Goal: Information Seeking & Learning: Compare options

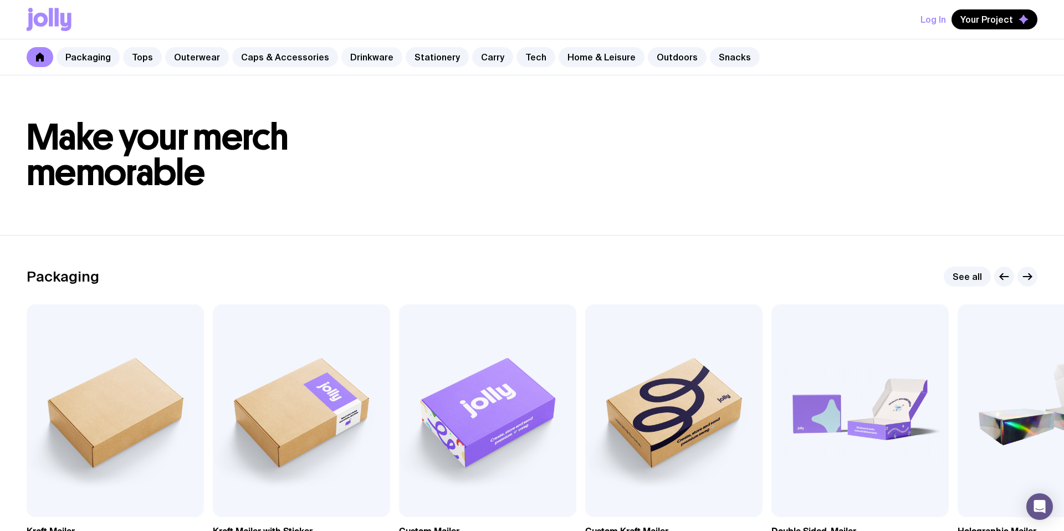
click at [356, 58] on link "Drinkware" at bounding box center [371, 57] width 61 height 20
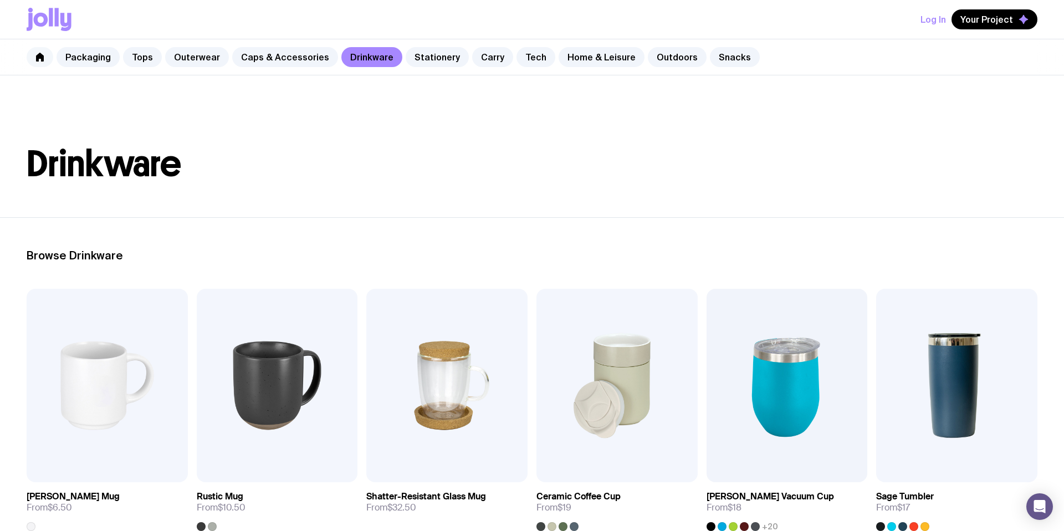
drag, startPoint x: 39, startPoint y: 55, endPoint x: 40, endPoint y: 49, distance: 5.7
click at [39, 55] on icon at bounding box center [40, 57] width 8 height 9
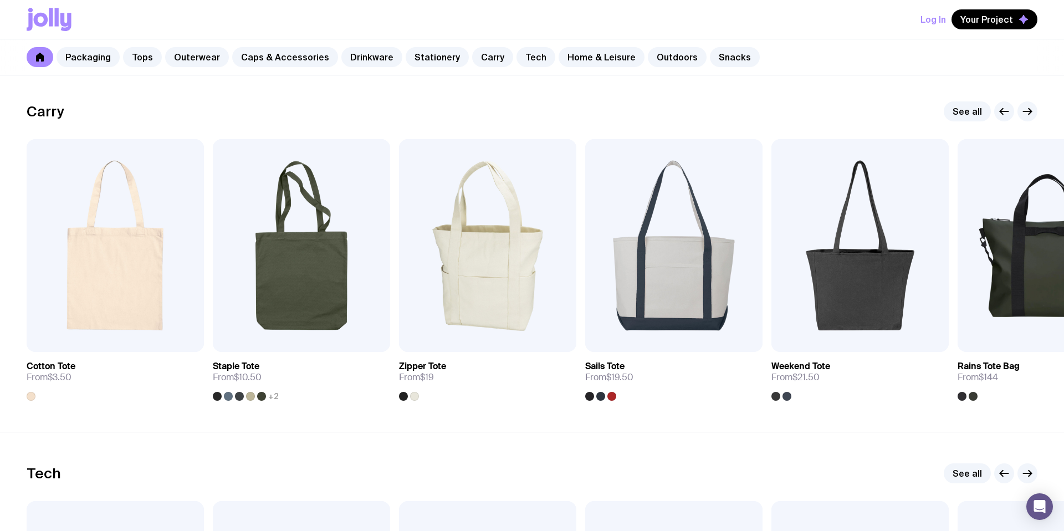
scroll to position [2328, 0]
click at [1025, 111] on icon "button" at bounding box center [1027, 111] width 8 height 0
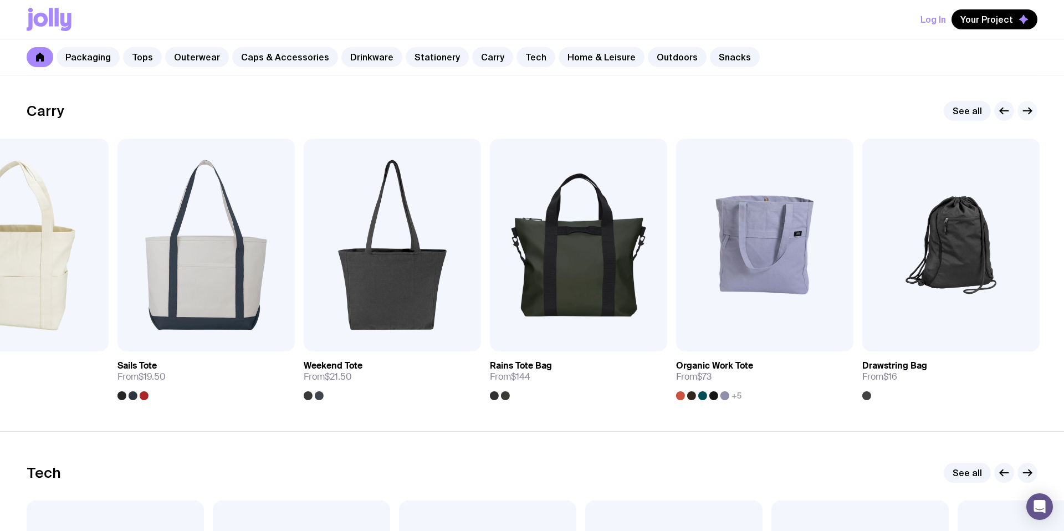
click at [1026, 111] on icon "button" at bounding box center [1027, 110] width 13 height 13
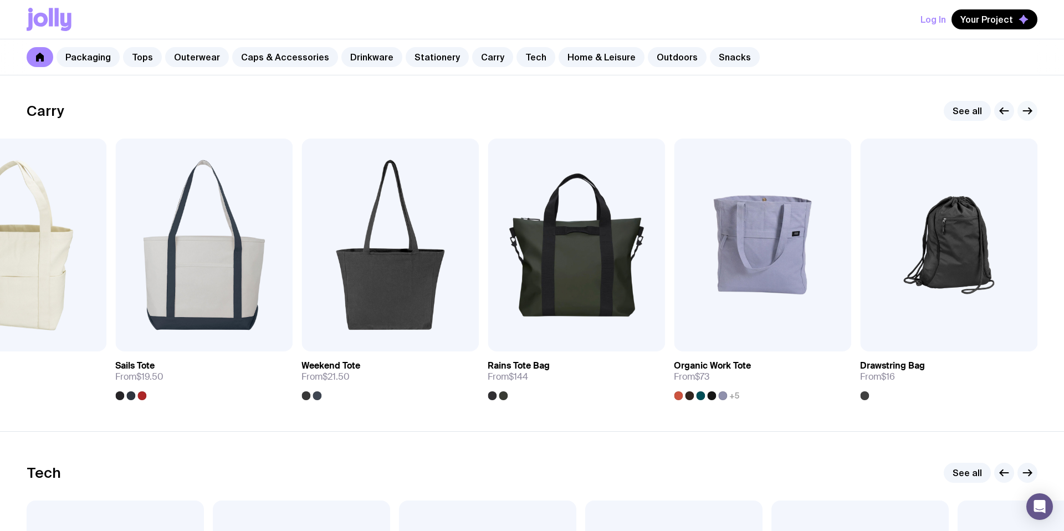
click at [1026, 112] on icon "button" at bounding box center [1027, 110] width 13 height 13
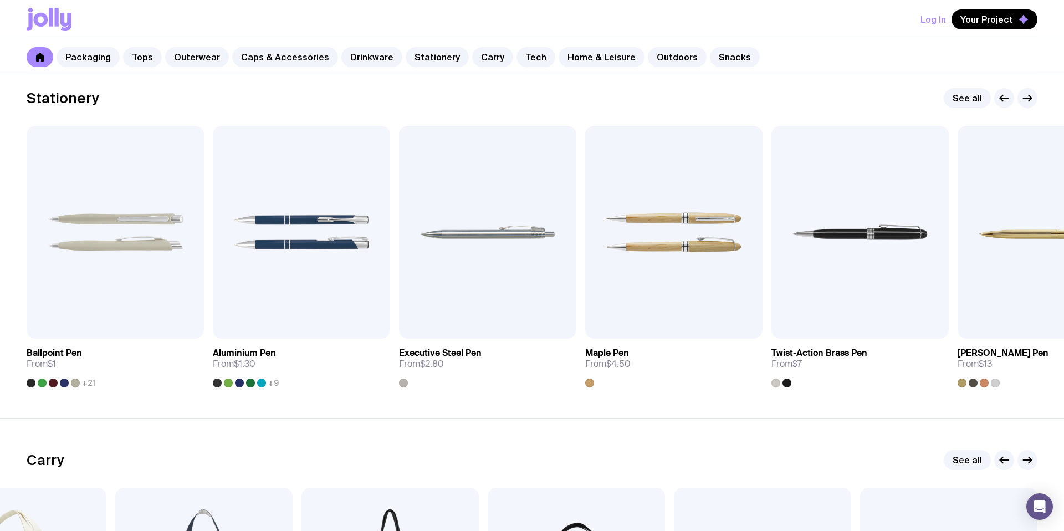
scroll to position [1546, 0]
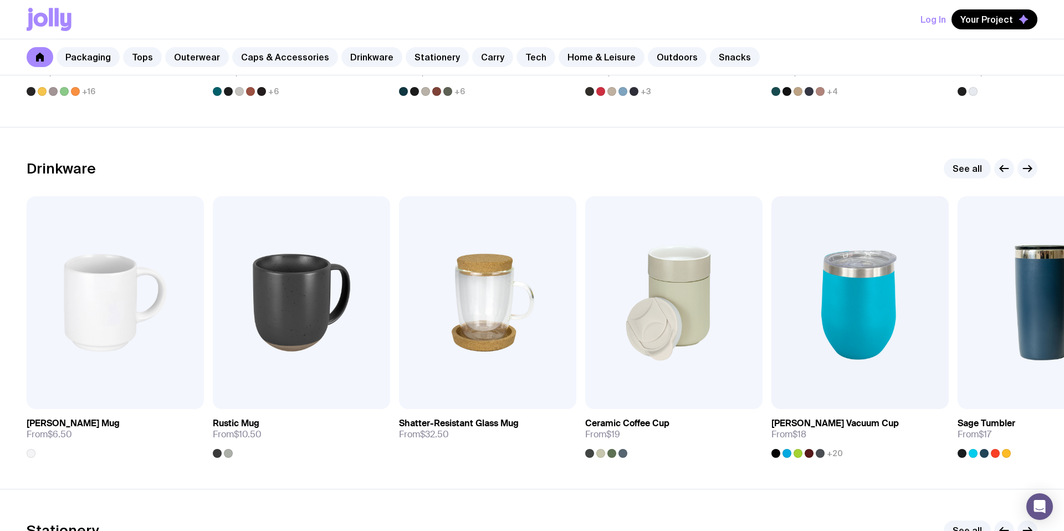
click at [52, 22] on icon at bounding box center [51, 17] width 4 height 18
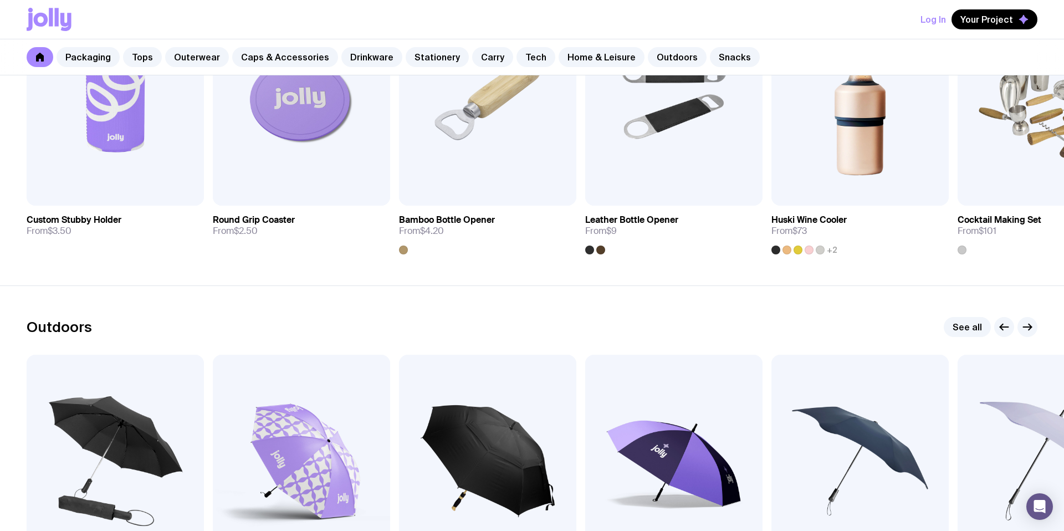
scroll to position [3797, 0]
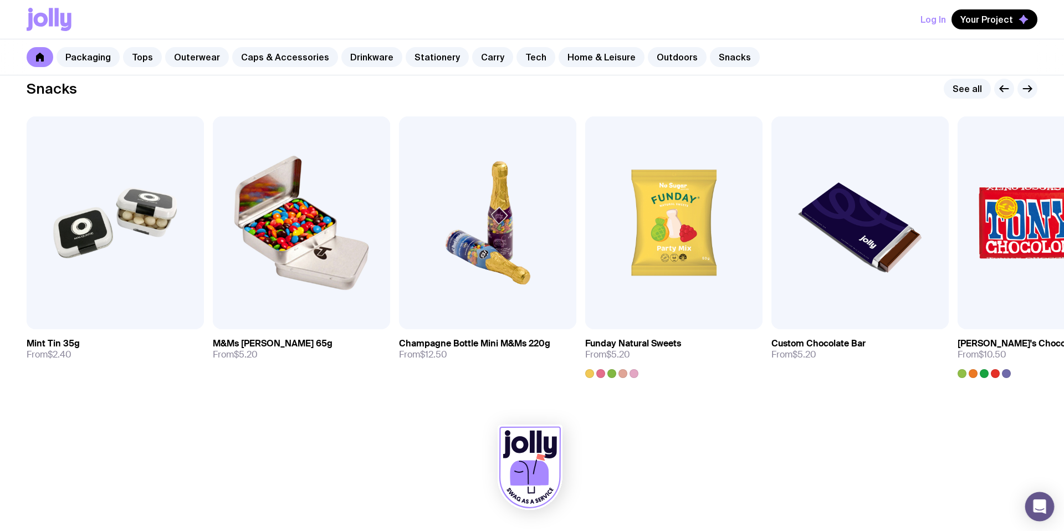
click at [1046, 507] on div "Open Intercom Messenger" at bounding box center [1039, 506] width 29 height 29
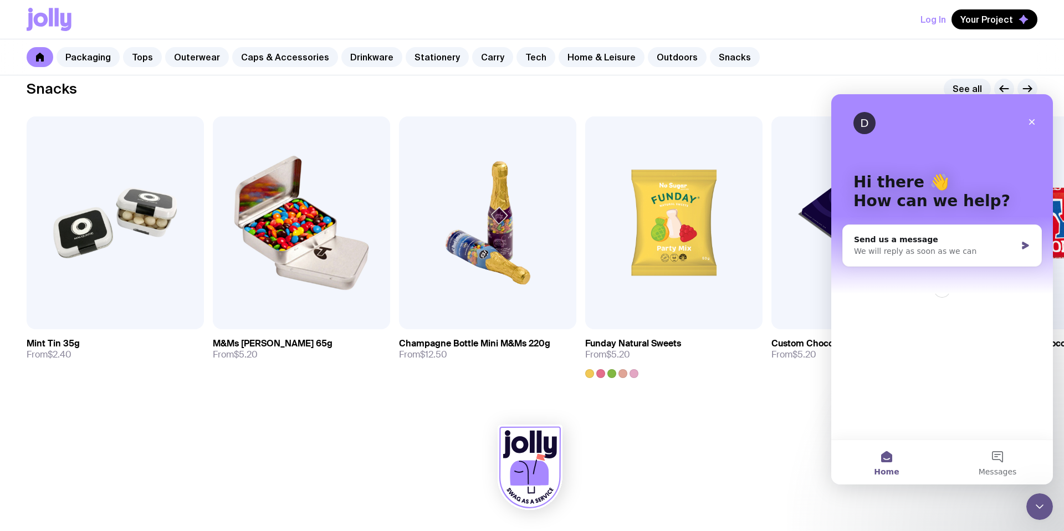
scroll to position [0, 0]
click at [921, 249] on div "We will reply as soon as we can" at bounding box center [935, 251] width 162 height 12
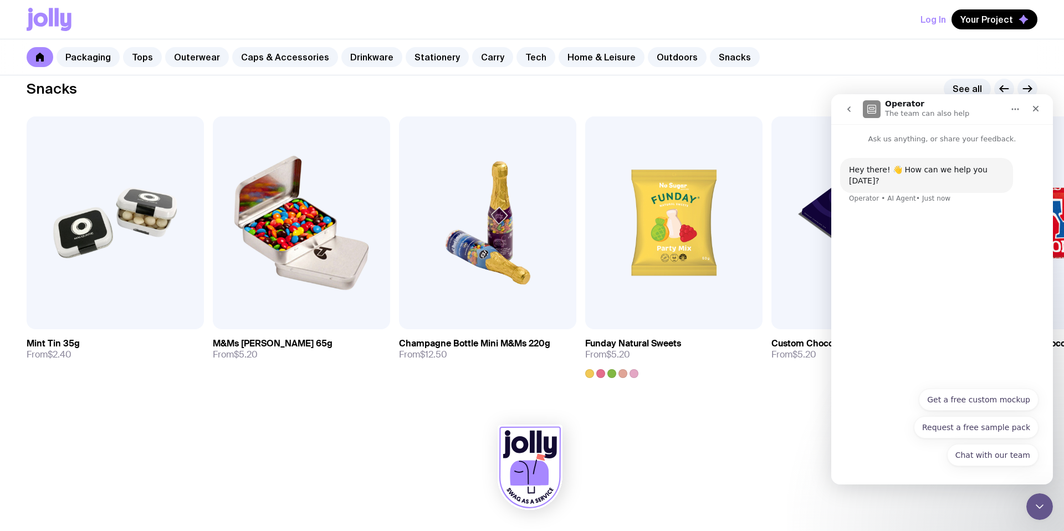
drag, startPoint x: 978, startPoint y: 454, endPoint x: 930, endPoint y: 219, distance: 239.3
click at [930, 219] on div "Hey there! 👋 How can we help you [DATE]? Operator • AI Agent • Just now Chat wi…" at bounding box center [942, 315] width 222 height 340
click at [951, 404] on button "Get a free custom mockup" at bounding box center [979, 399] width 120 height 22
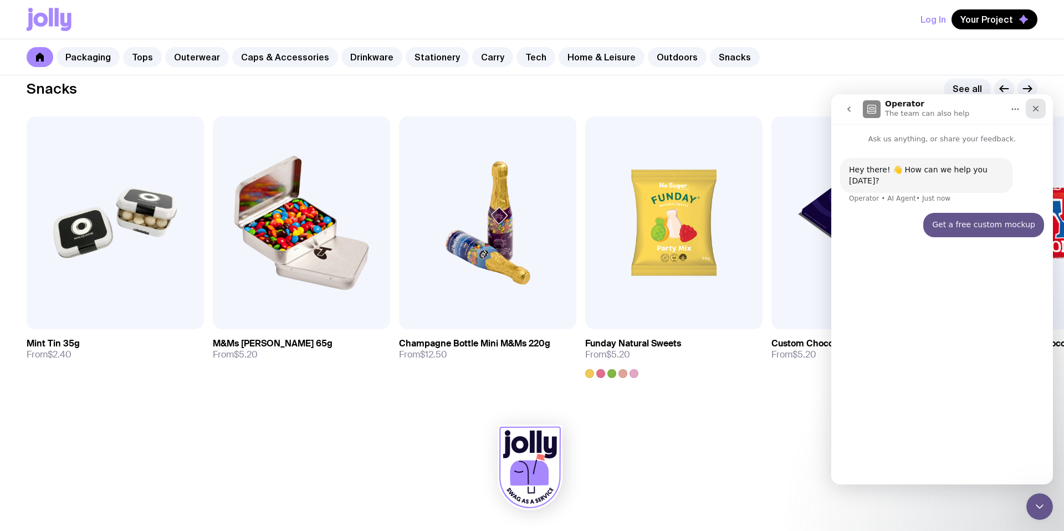
click at [1032, 110] on icon "Close" at bounding box center [1035, 108] width 9 height 9
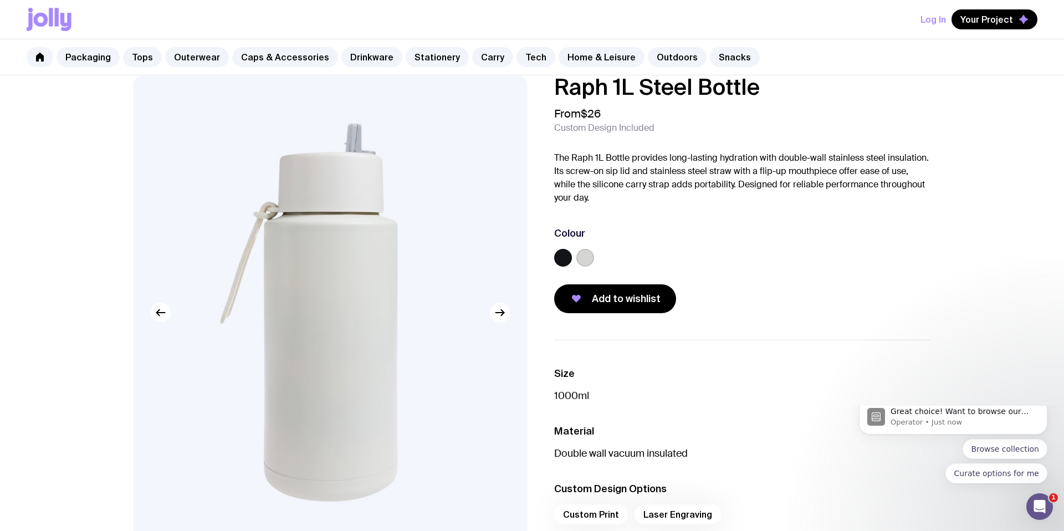
scroll to position [13, 0]
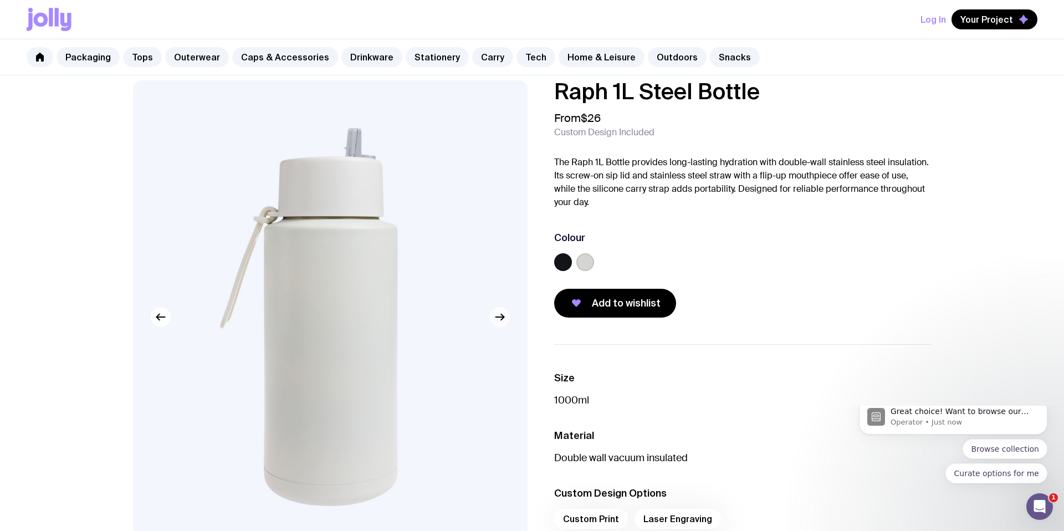
click at [501, 319] on icon "button" at bounding box center [502, 317] width 3 height 6
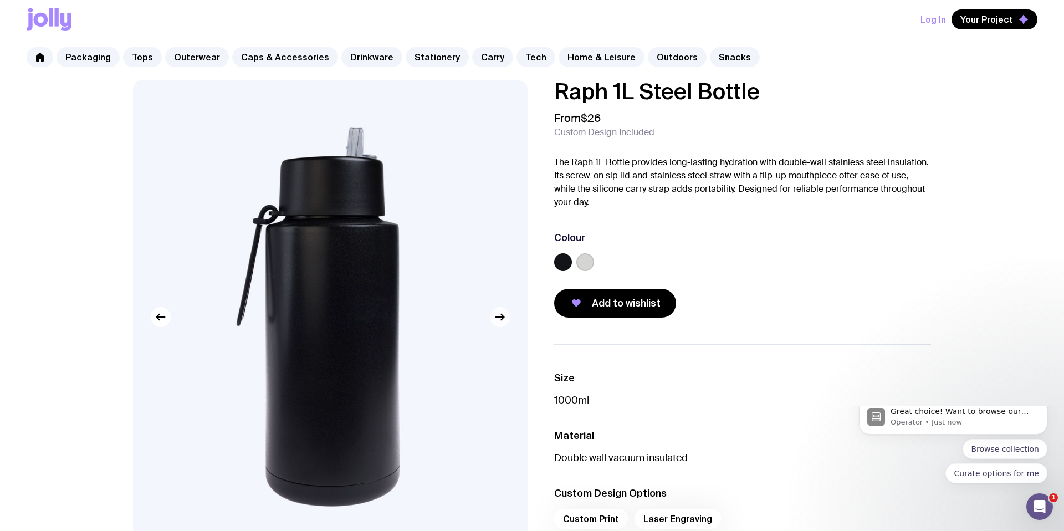
click at [501, 319] on icon "button" at bounding box center [502, 317] width 3 height 6
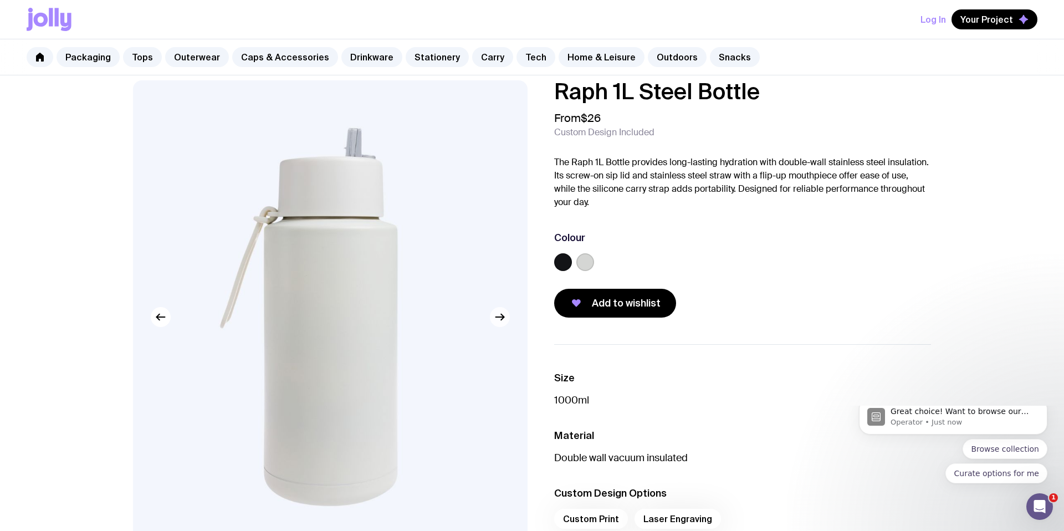
click at [501, 319] on icon "button" at bounding box center [502, 317] width 3 height 6
drag, startPoint x: 766, startPoint y: 88, endPoint x: 557, endPoint y: 89, distance: 208.9
click at [557, 89] on h1 "Raph 1L Steel Bottle" at bounding box center [742, 91] width 377 height 22
copy h1 "Raph 1L Steel Bottle"
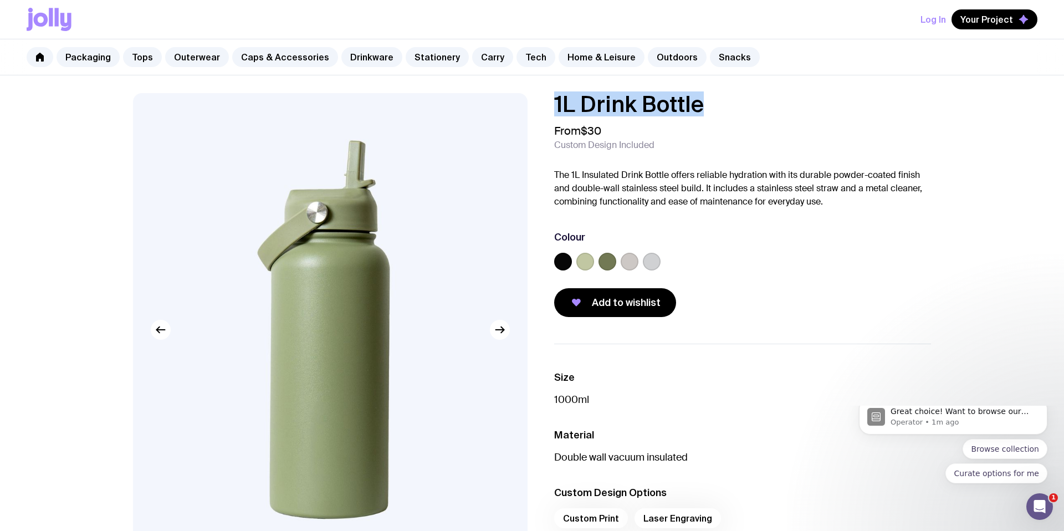
drag, startPoint x: 718, startPoint y: 104, endPoint x: 555, endPoint y: 103, distance: 163.5
click at [555, 104] on h1 "1L Drink Bottle" at bounding box center [742, 104] width 377 height 22
copy h1 "1L Drink Bottle"
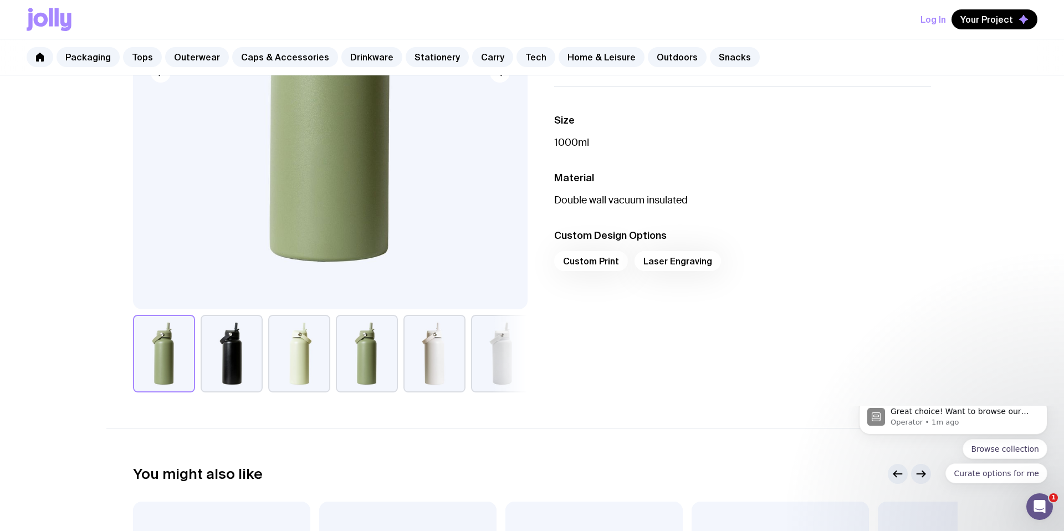
scroll to position [260, 0]
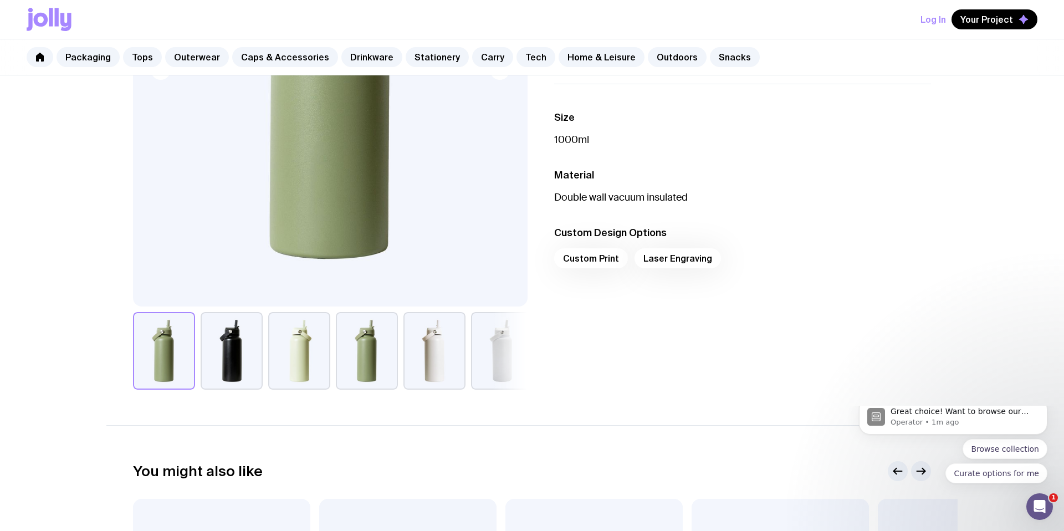
click at [433, 344] on button "button" at bounding box center [434, 351] width 62 height 78
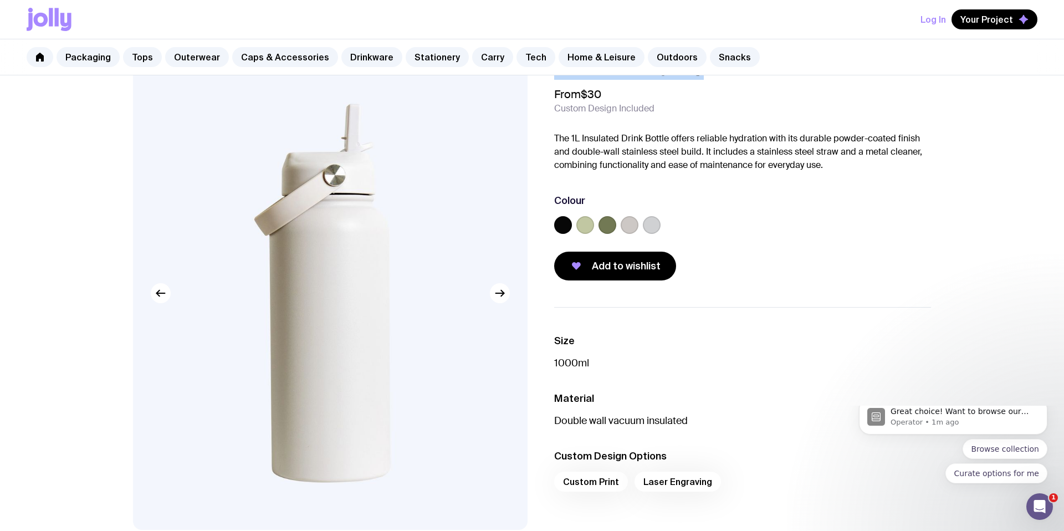
scroll to position [0, 0]
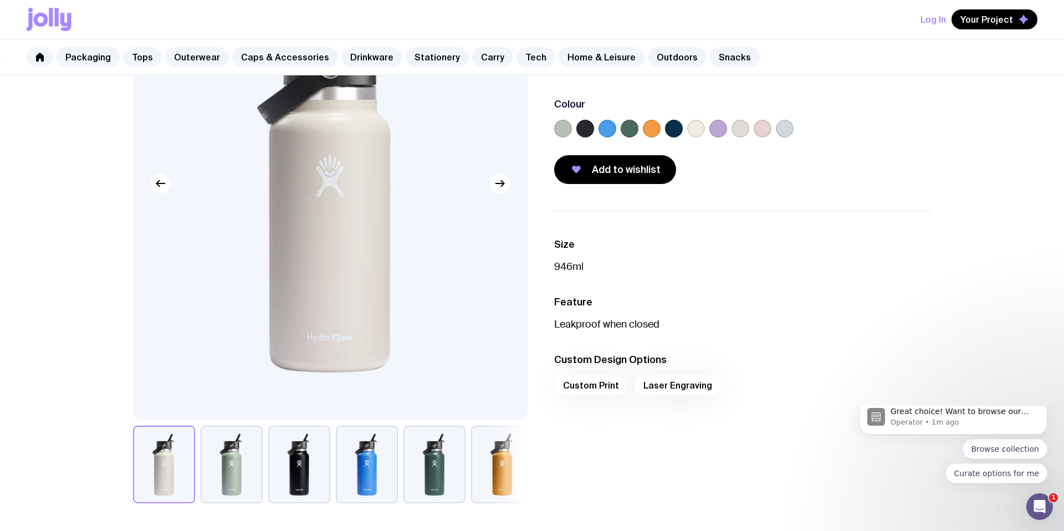
scroll to position [142, 0]
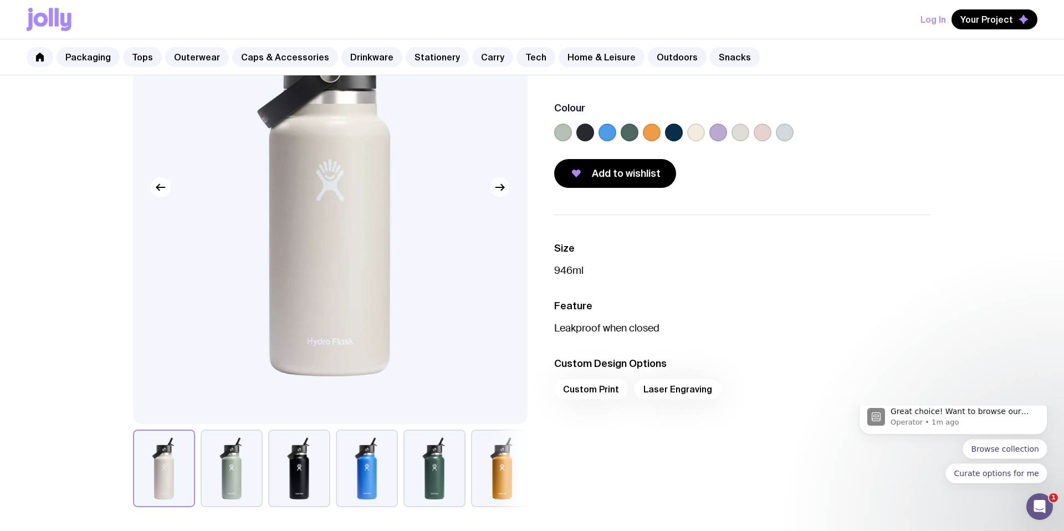
click at [501, 190] on icon "button" at bounding box center [502, 188] width 3 height 6
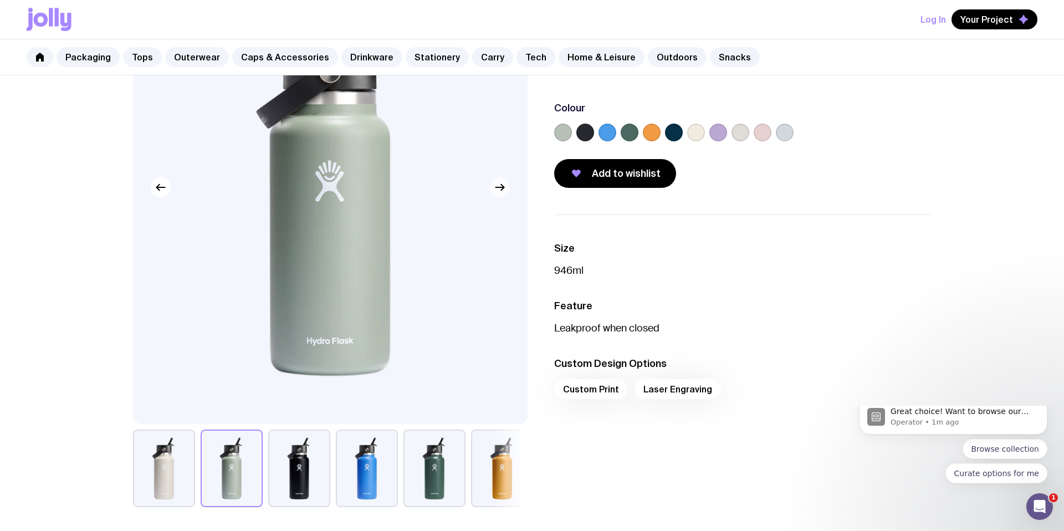
click at [501, 190] on icon "button" at bounding box center [502, 188] width 3 height 6
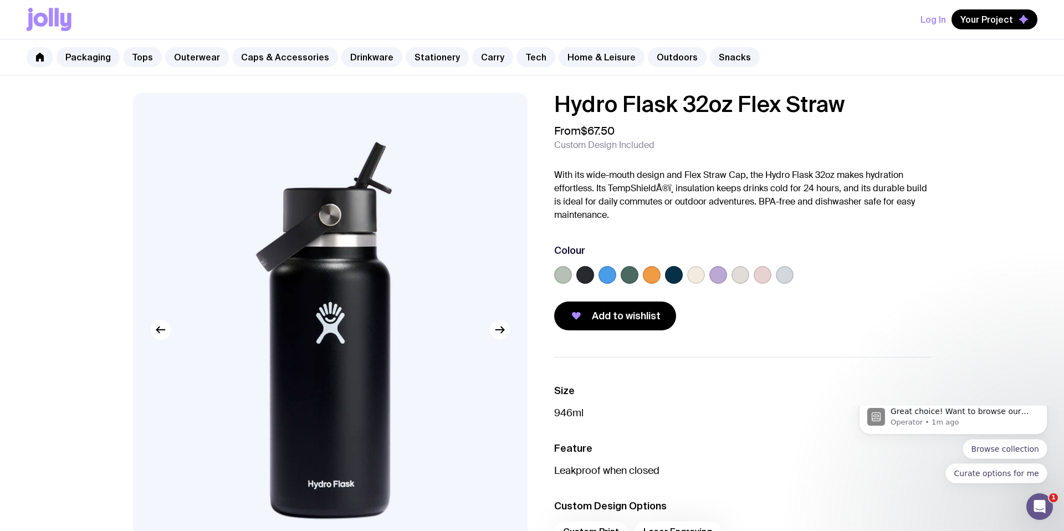
scroll to position [1, 0]
click at [500, 335] on icon "button" at bounding box center [499, 328] width 13 height 13
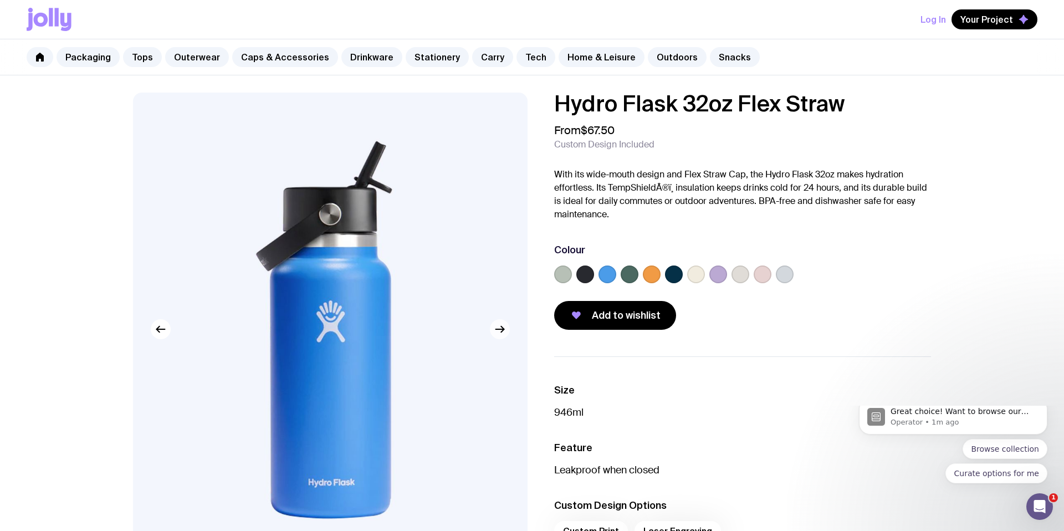
click at [500, 335] on icon "button" at bounding box center [499, 328] width 13 height 13
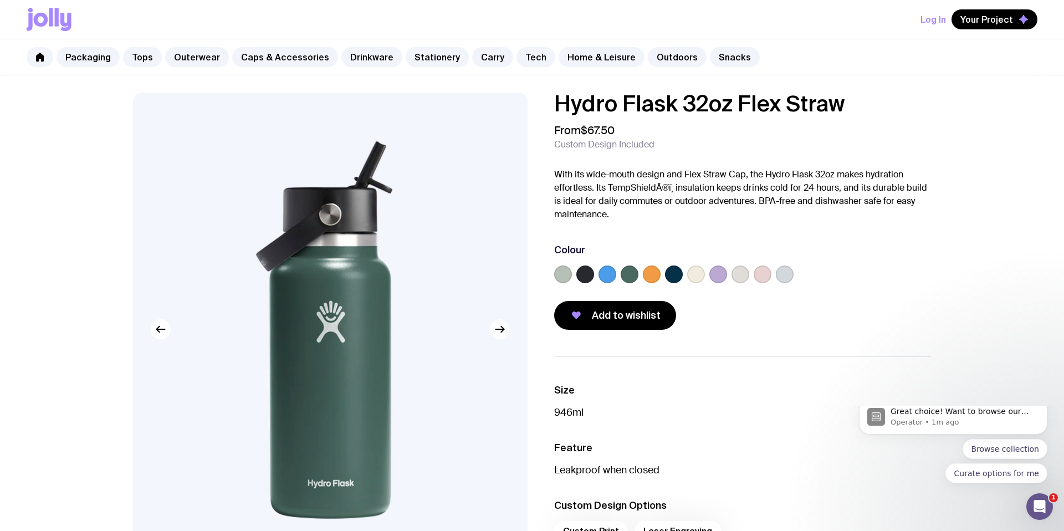
click at [501, 335] on icon "button" at bounding box center [499, 328] width 13 height 13
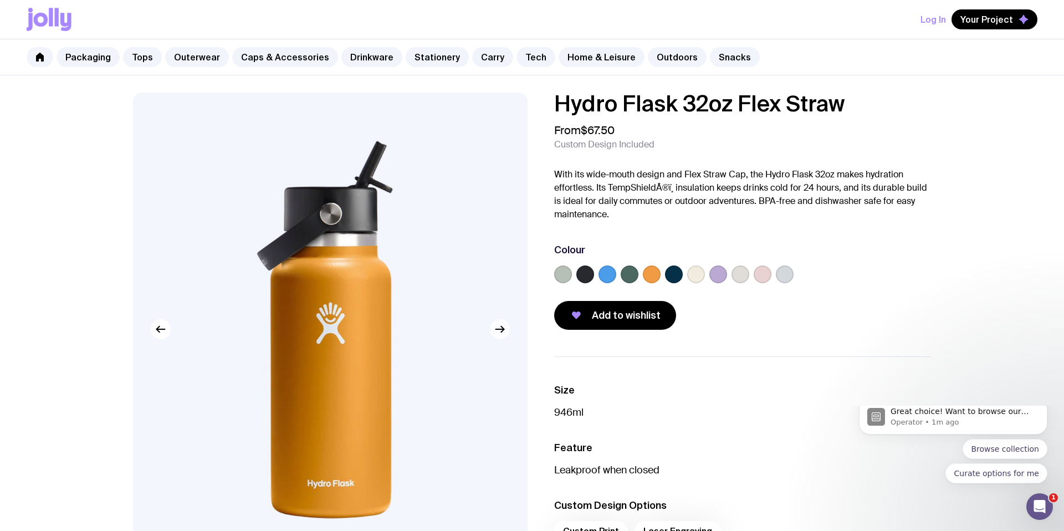
click at [501, 335] on icon "button" at bounding box center [499, 328] width 13 height 13
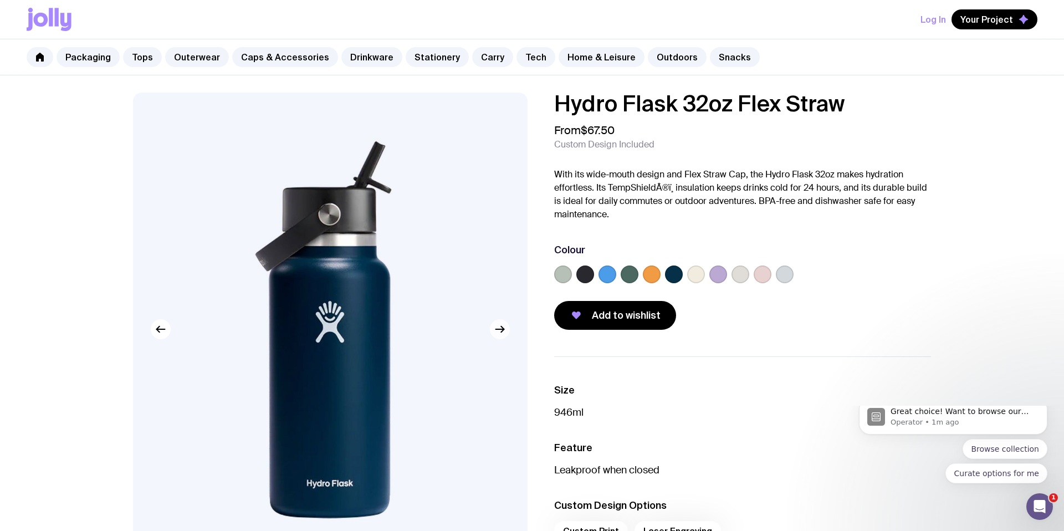
click at [501, 335] on icon "button" at bounding box center [499, 328] width 13 height 13
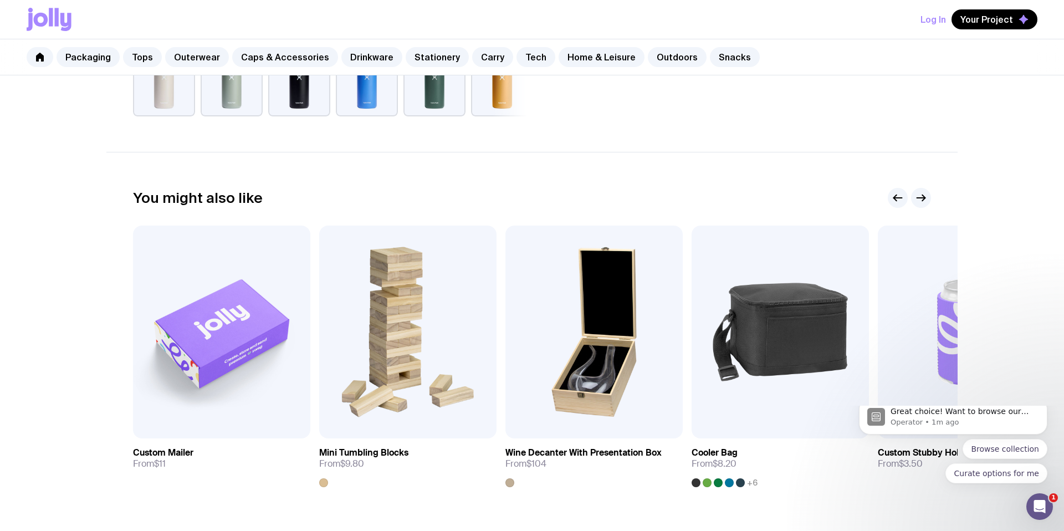
scroll to position [464, 0]
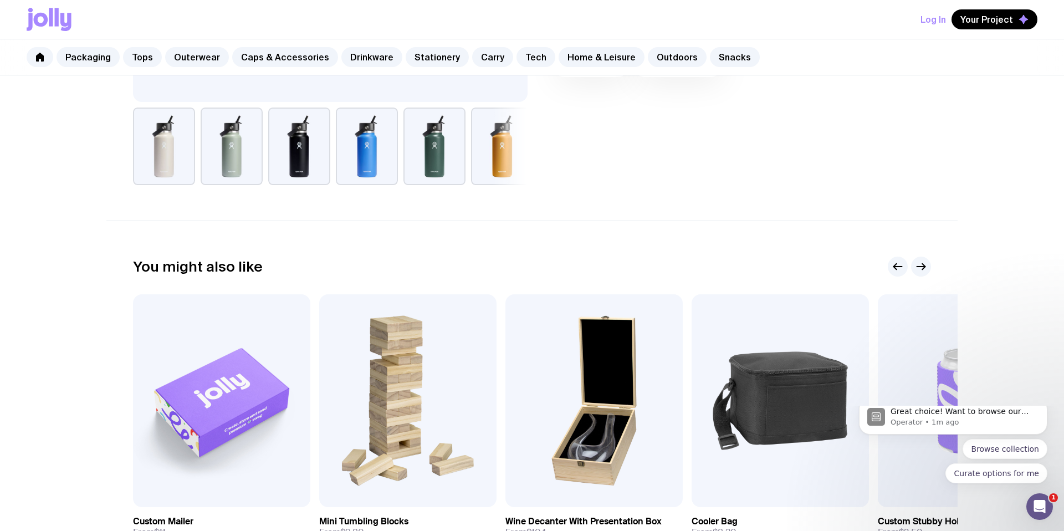
click at [445, 170] on button "button" at bounding box center [434, 146] width 62 height 78
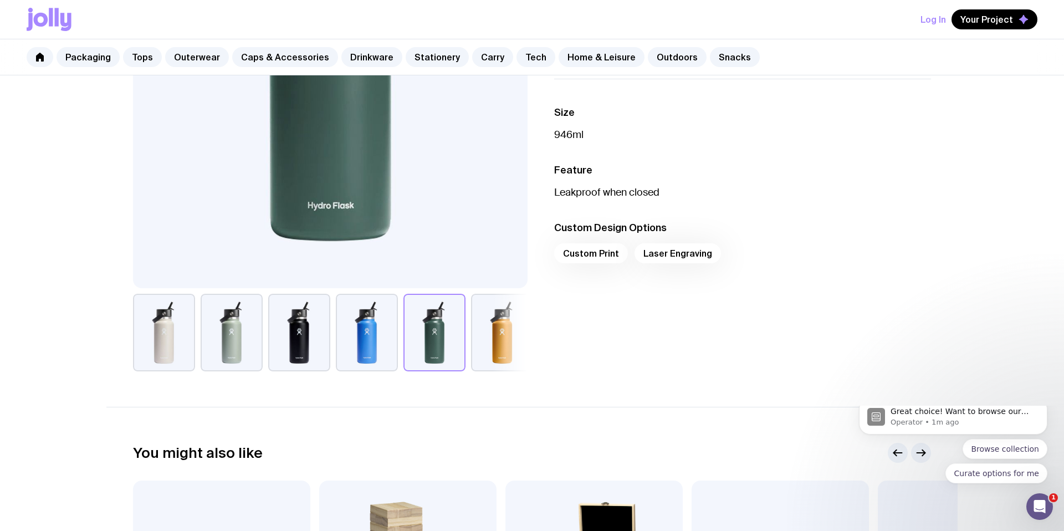
scroll to position [0, 0]
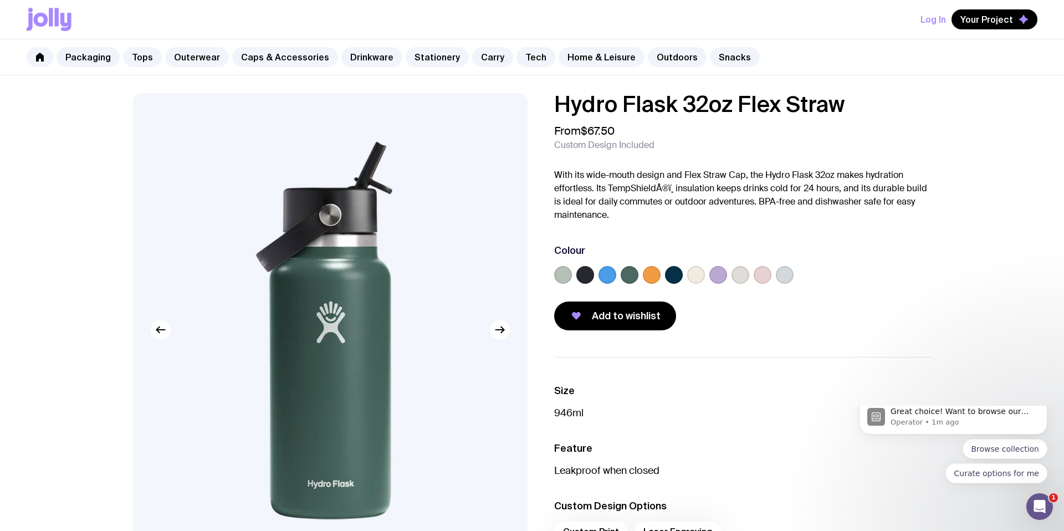
click at [606, 275] on label at bounding box center [607, 275] width 18 height 18
click at [0, 0] on input "radio" at bounding box center [0, 0] width 0 height 0
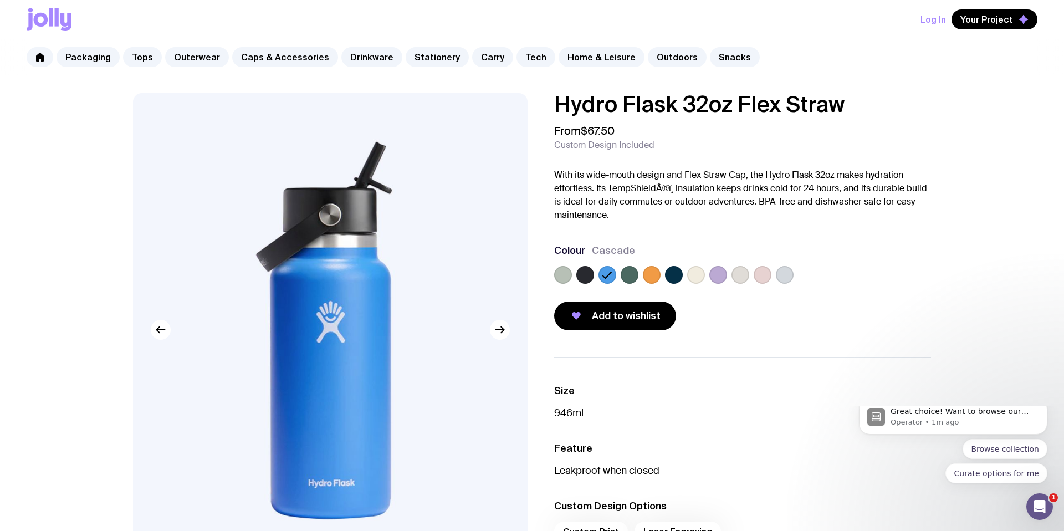
click at [628, 276] on label at bounding box center [630, 275] width 18 height 18
click at [0, 0] on input "radio" at bounding box center [0, 0] width 0 height 0
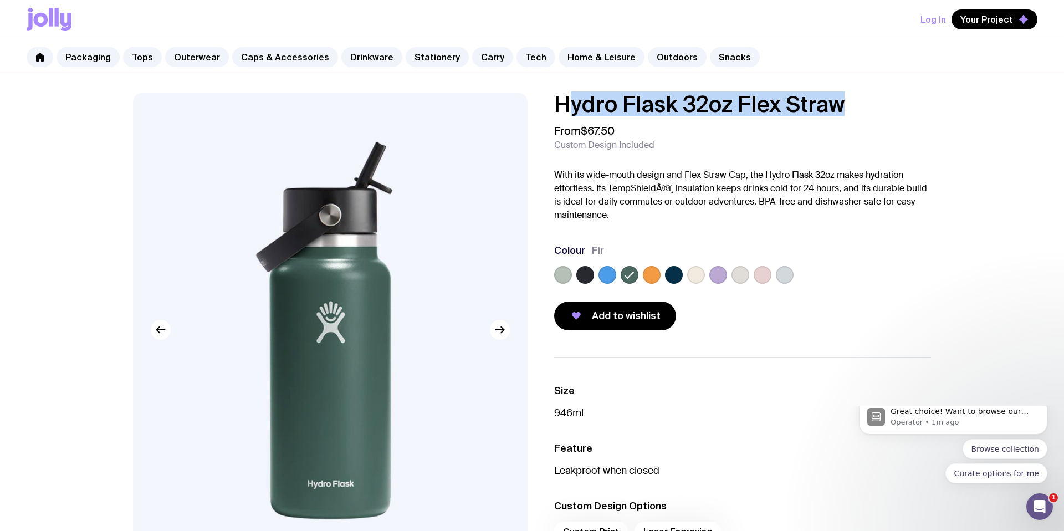
drag, startPoint x: 848, startPoint y: 104, endPoint x: 562, endPoint y: 105, distance: 285.9
click at [562, 105] on h1 "Hydro Flask 32oz Flex Straw" at bounding box center [742, 104] width 377 height 22
copy h1 "Hydro Flask 32oz Flex Straw"
